Goal: Navigation & Orientation: Go to known website

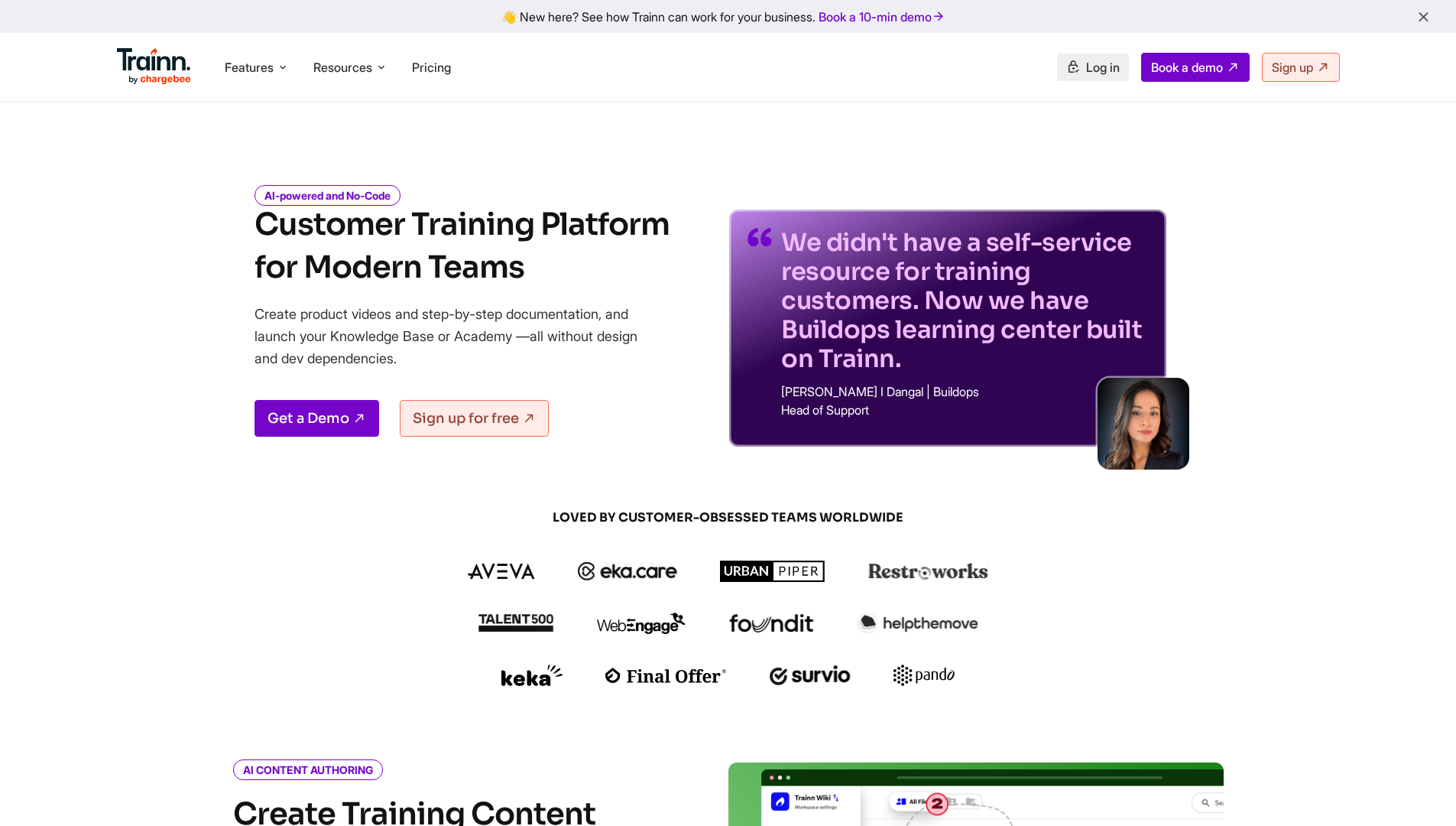
click at [1086, 71] on span "Log in" at bounding box center [1102, 67] width 33 height 15
click at [1174, 81] on link "Book a demo" at bounding box center [1195, 66] width 109 height 29
click at [1103, 84] on div "Features Product Videos Create product & how-to videos in multiple languages. G…" at bounding box center [728, 67] width 1284 height 68
click at [1093, 79] on link "Log in" at bounding box center [1092, 66] width 71 height 27
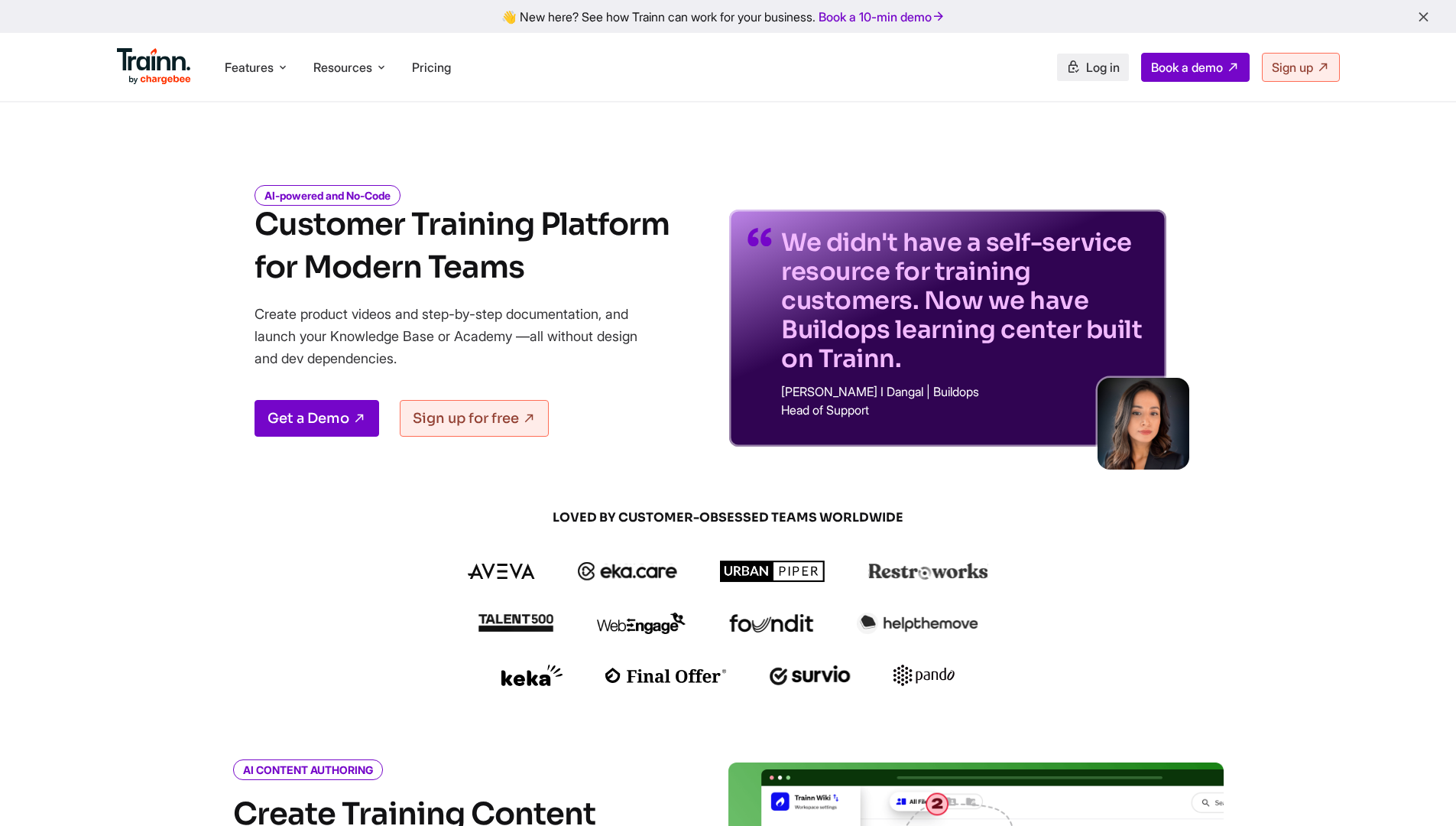
click at [1087, 65] on span "Log in" at bounding box center [1102, 67] width 33 height 15
click at [781, 83] on div "Features Product Videos Create product & how-to videos in multiple languages. G…" at bounding box center [728, 67] width 1284 height 68
click at [1086, 69] on span "Log in" at bounding box center [1102, 67] width 33 height 15
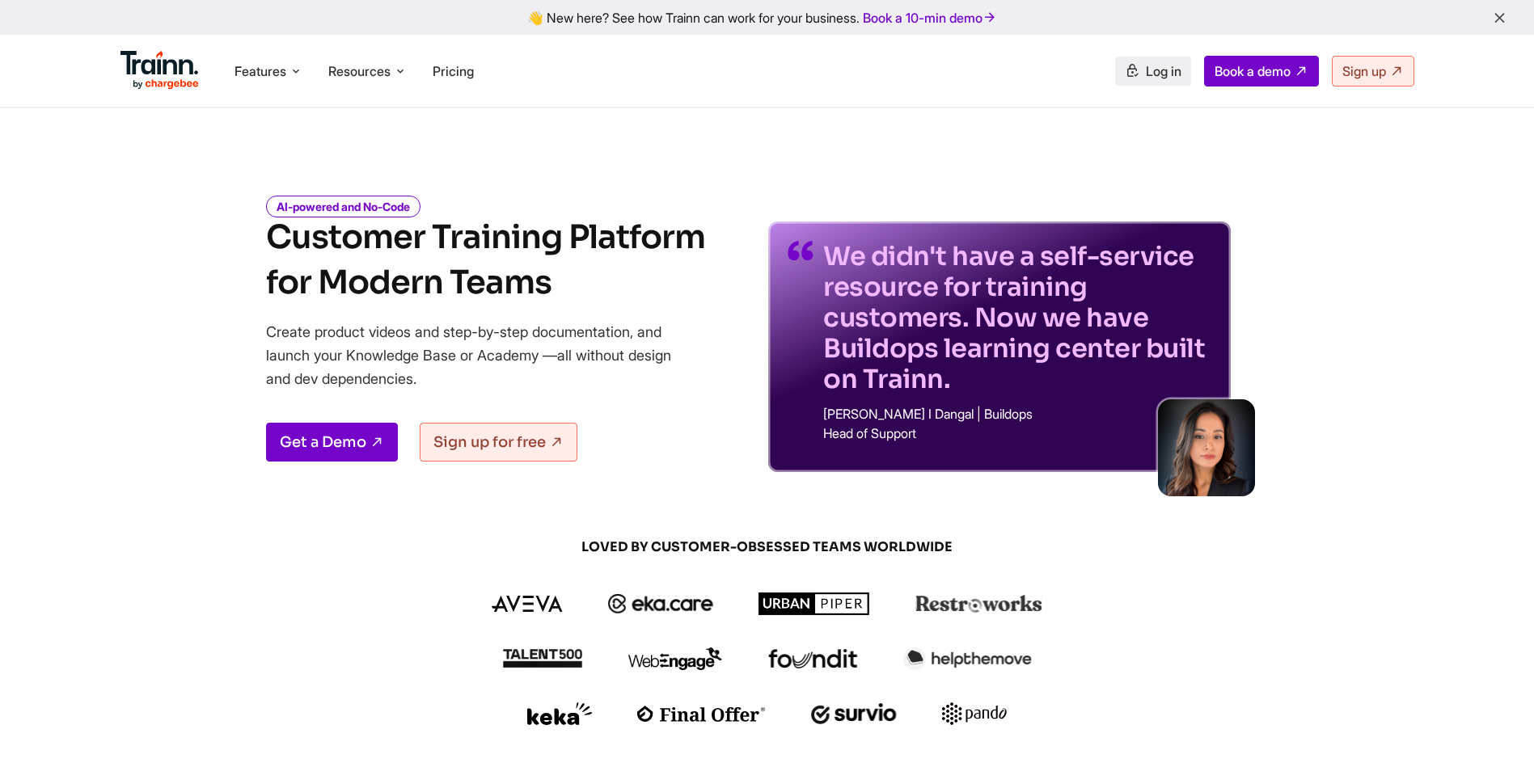
click at [1148, 71] on span "Log in" at bounding box center [1164, 71] width 35 height 16
click at [1146, 71] on span "Log in" at bounding box center [1164, 71] width 35 height 16
click at [1160, 75] on span "Log in" at bounding box center [1164, 71] width 35 height 16
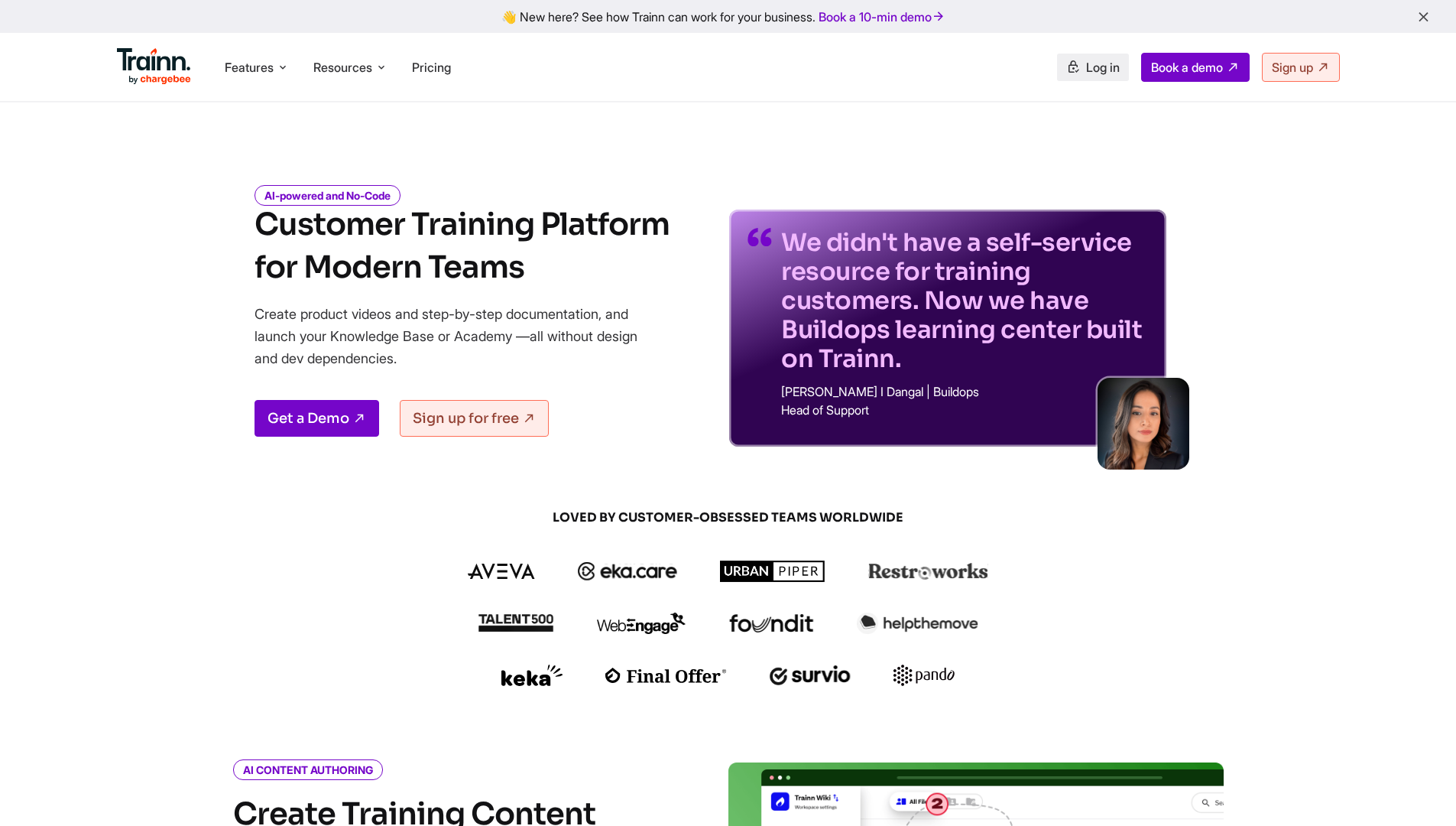
click at [1086, 70] on span "Log in" at bounding box center [1102, 67] width 33 height 15
